Goal: Find specific page/section: Find specific page/section

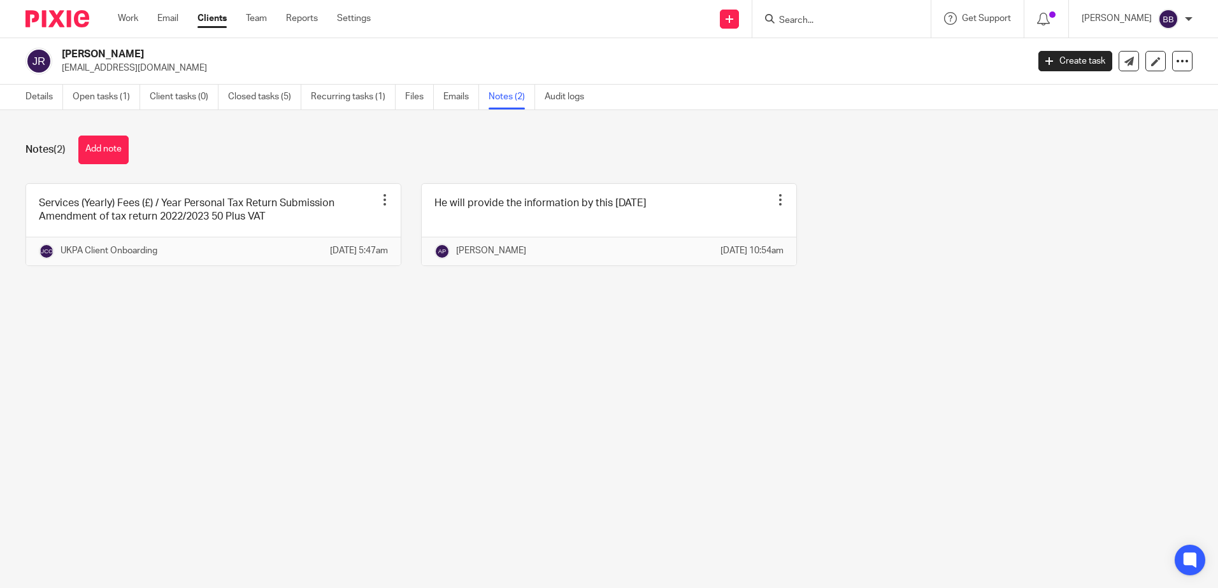
click at [882, 22] on input "Search" at bounding box center [835, 20] width 115 height 11
paste input "[DEMOGRAPHIC_DATA] Residents Management Company Limited"
type input "[DEMOGRAPHIC_DATA] Residents Management Company Limited"
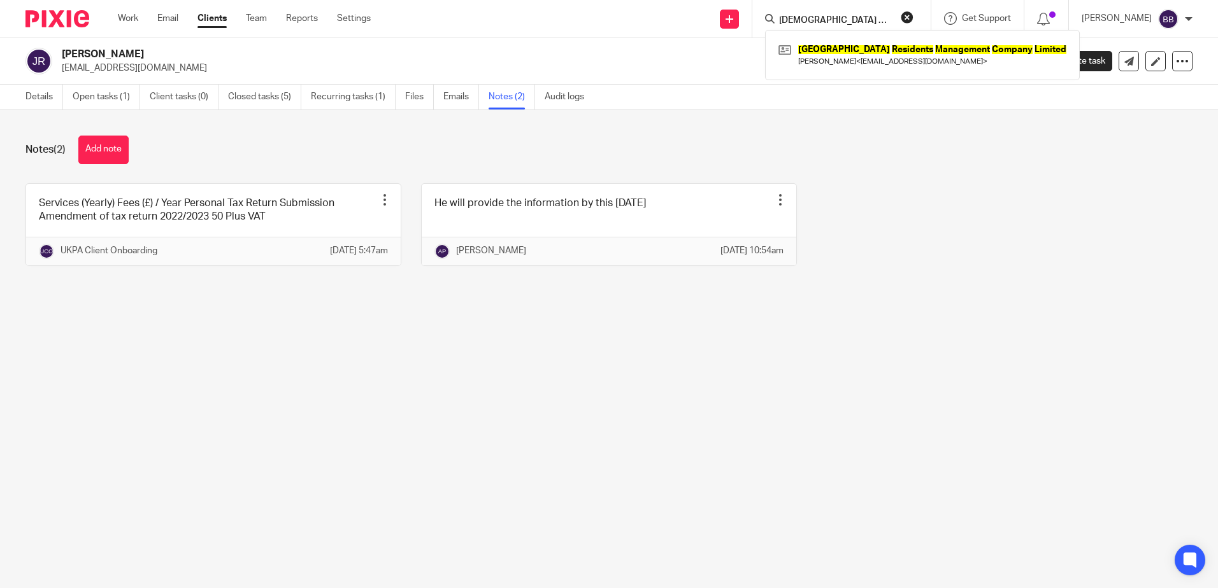
click at [857, 39] on div "Greenland Residents Management Company Limited Geeta Tekchandani < monbon@hotma…" at bounding box center [922, 55] width 315 height 50
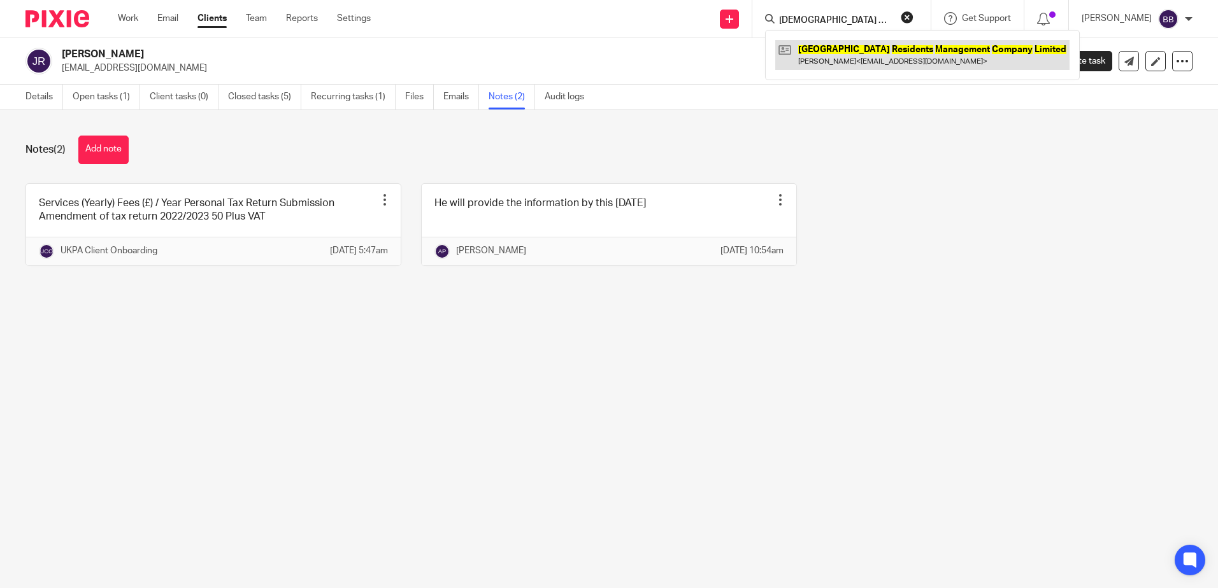
click at [851, 45] on link at bounding box center [922, 54] width 294 height 29
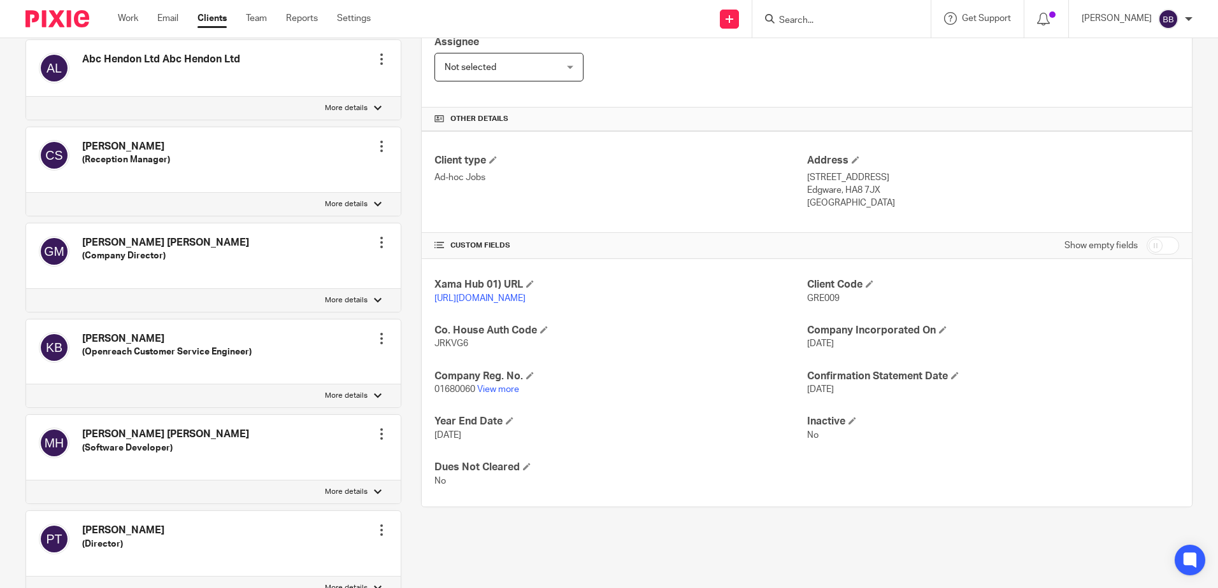
scroll to position [255, 0]
